Goal: Browse casually

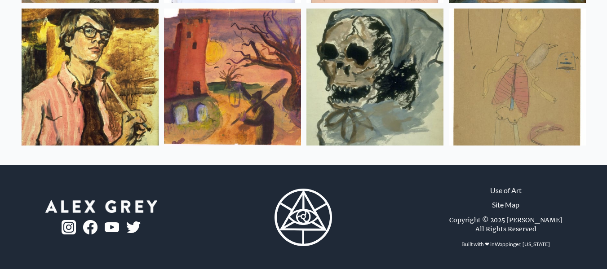
scroll to position [12055, 0]
